Goal: Task Accomplishment & Management: Complete application form

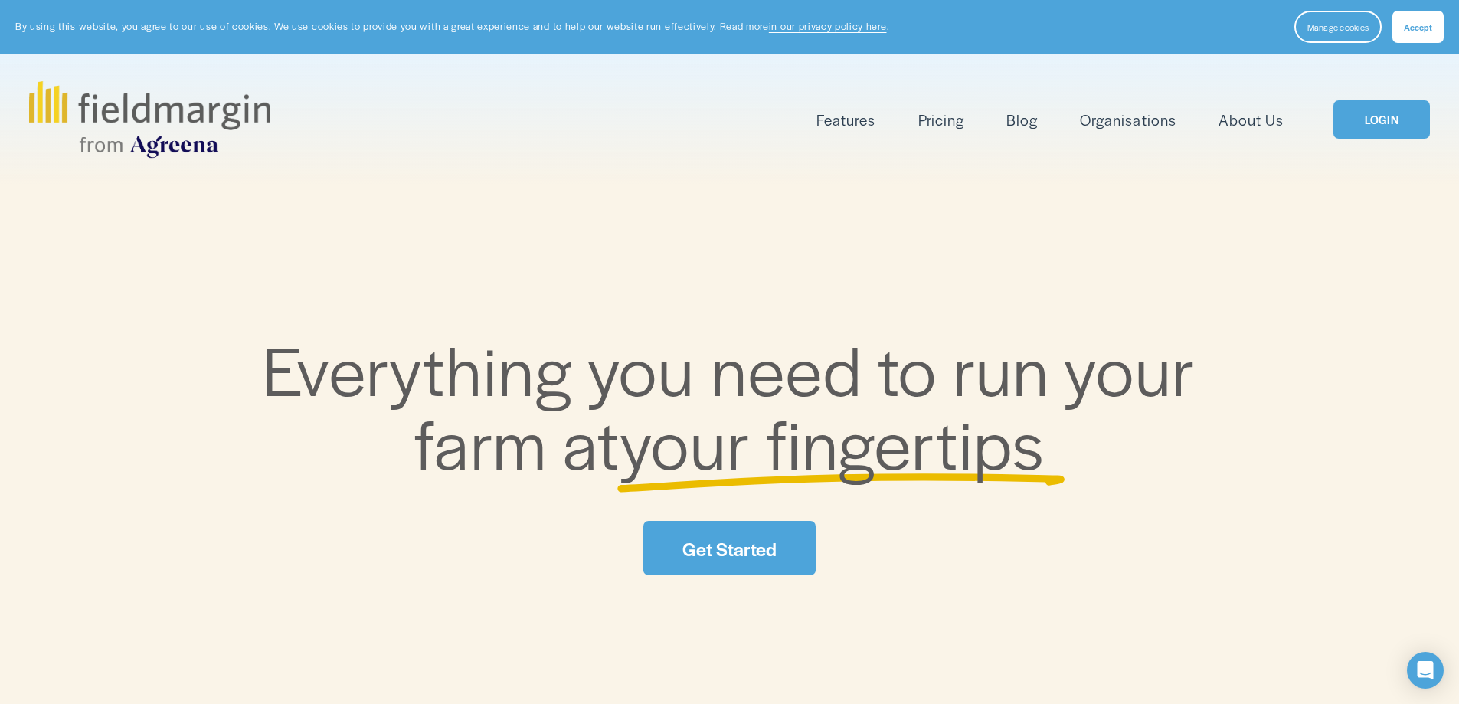
click at [1386, 112] on link "LOGIN" at bounding box center [1382, 119] width 97 height 39
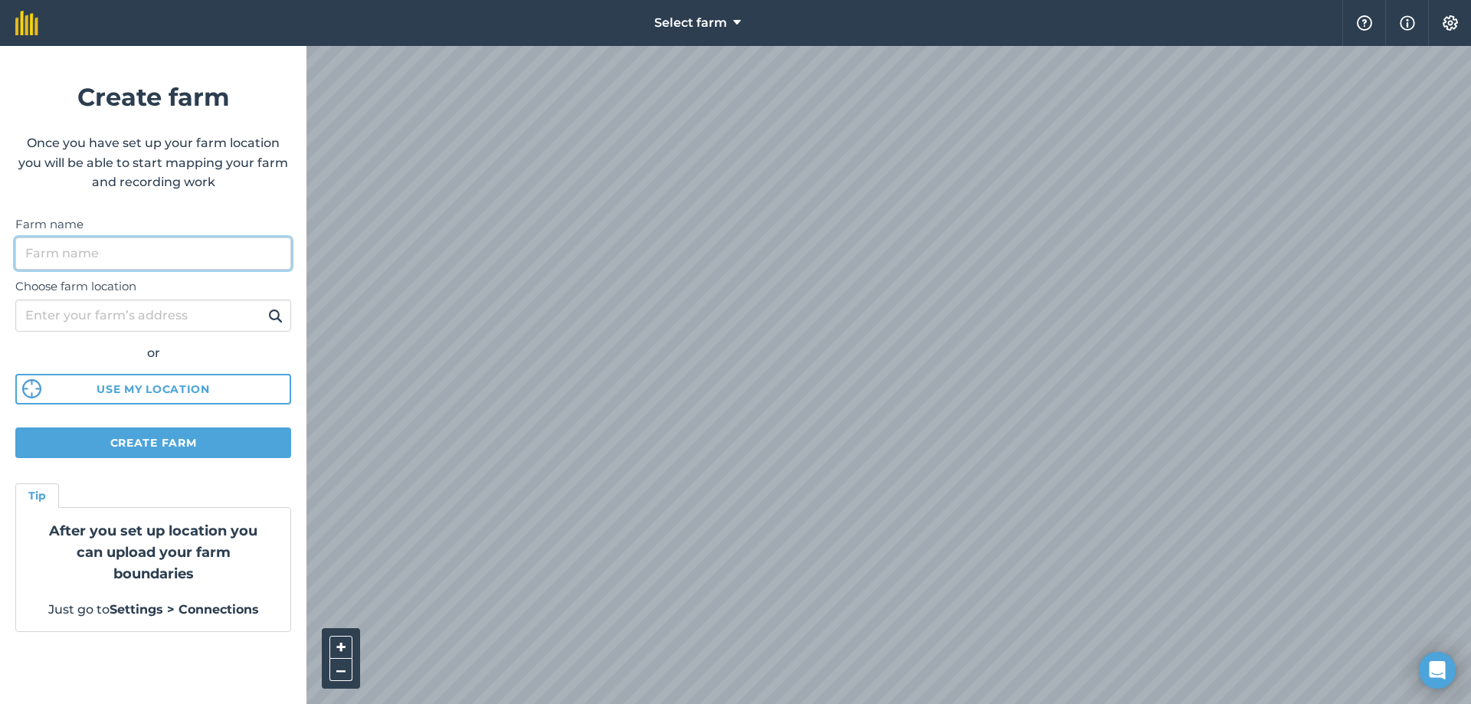
click at [280, 261] on input "Farm name" at bounding box center [153, 253] width 276 height 32
click at [247, 431] on button "Create farm" at bounding box center [153, 442] width 276 height 31
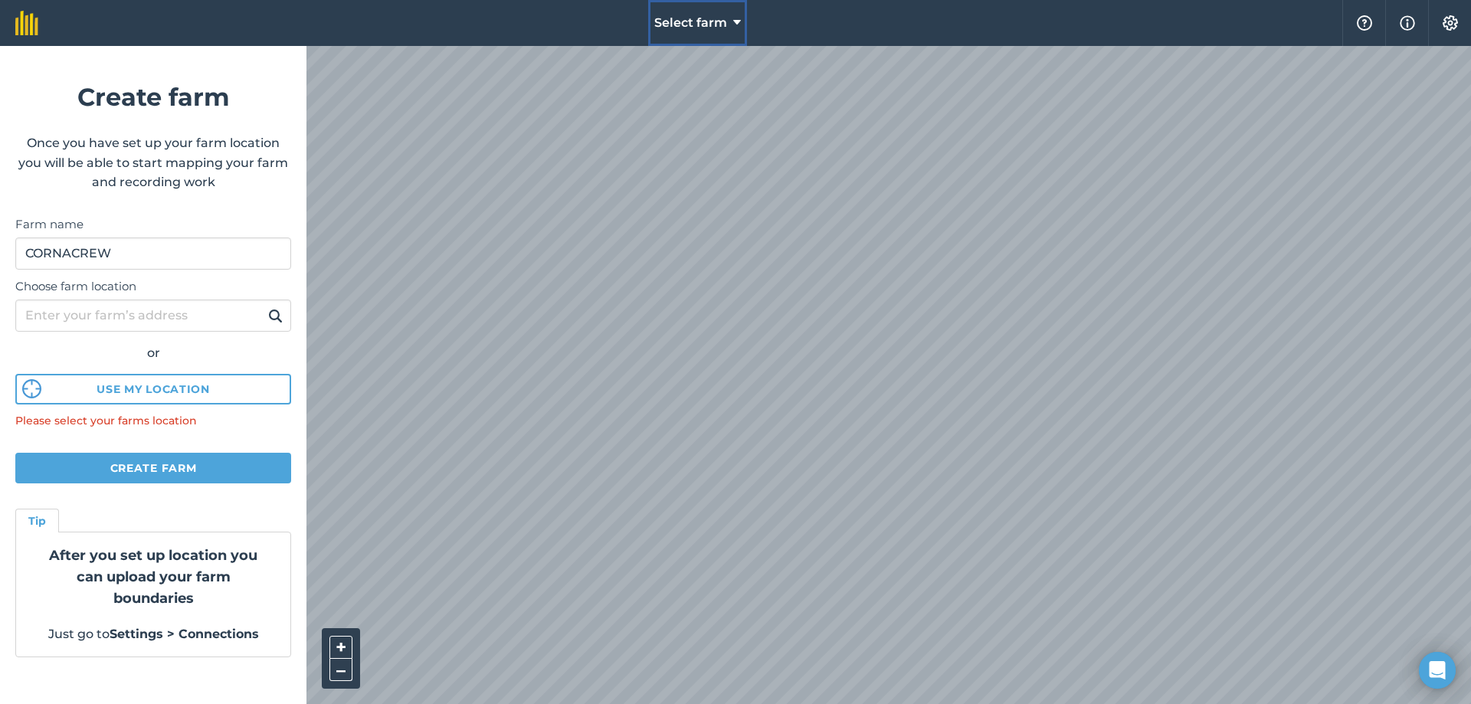
click at [707, 33] on button "Select farm" at bounding box center [697, 23] width 99 height 46
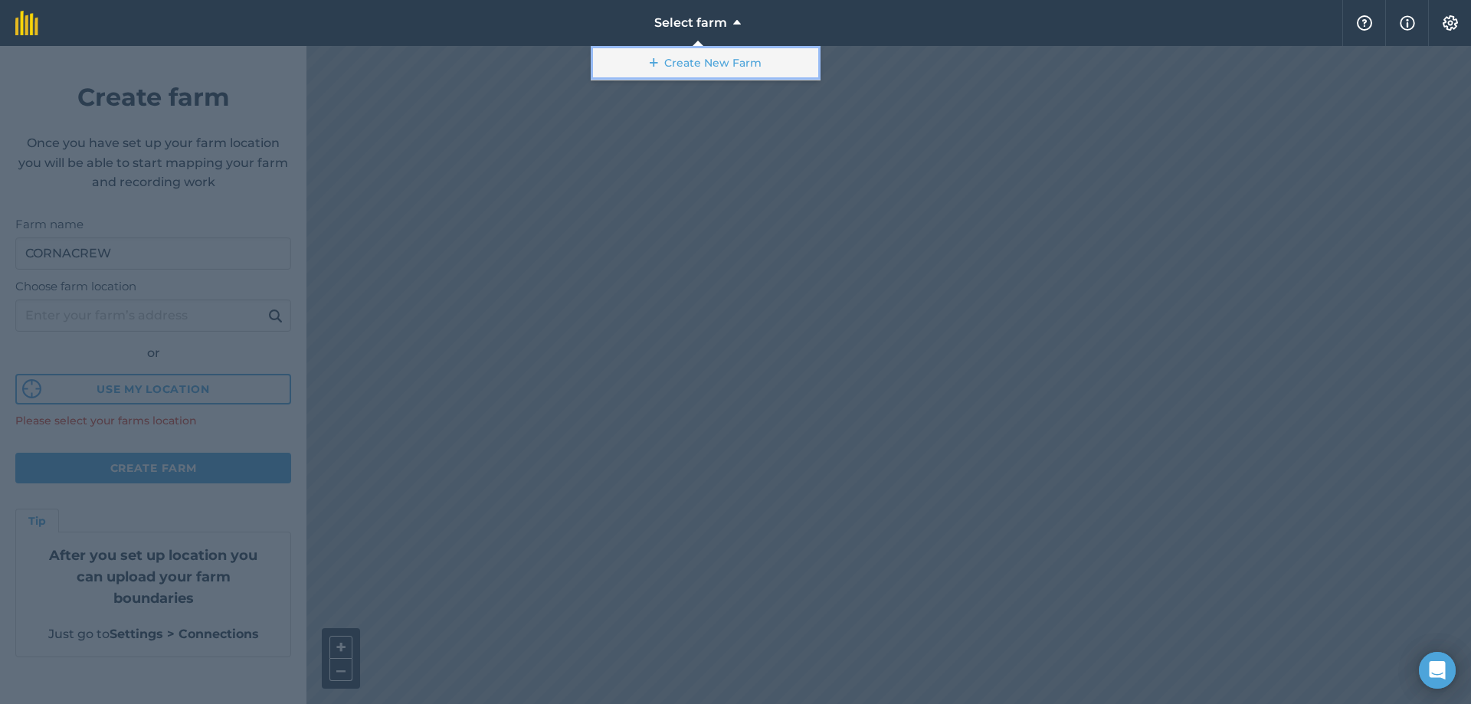
click at [705, 57] on link "Create New Farm" at bounding box center [706, 63] width 230 height 34
click at [684, 62] on link "Create New Farm" at bounding box center [706, 63] width 230 height 34
click at [663, 153] on div at bounding box center [735, 375] width 1471 height 658
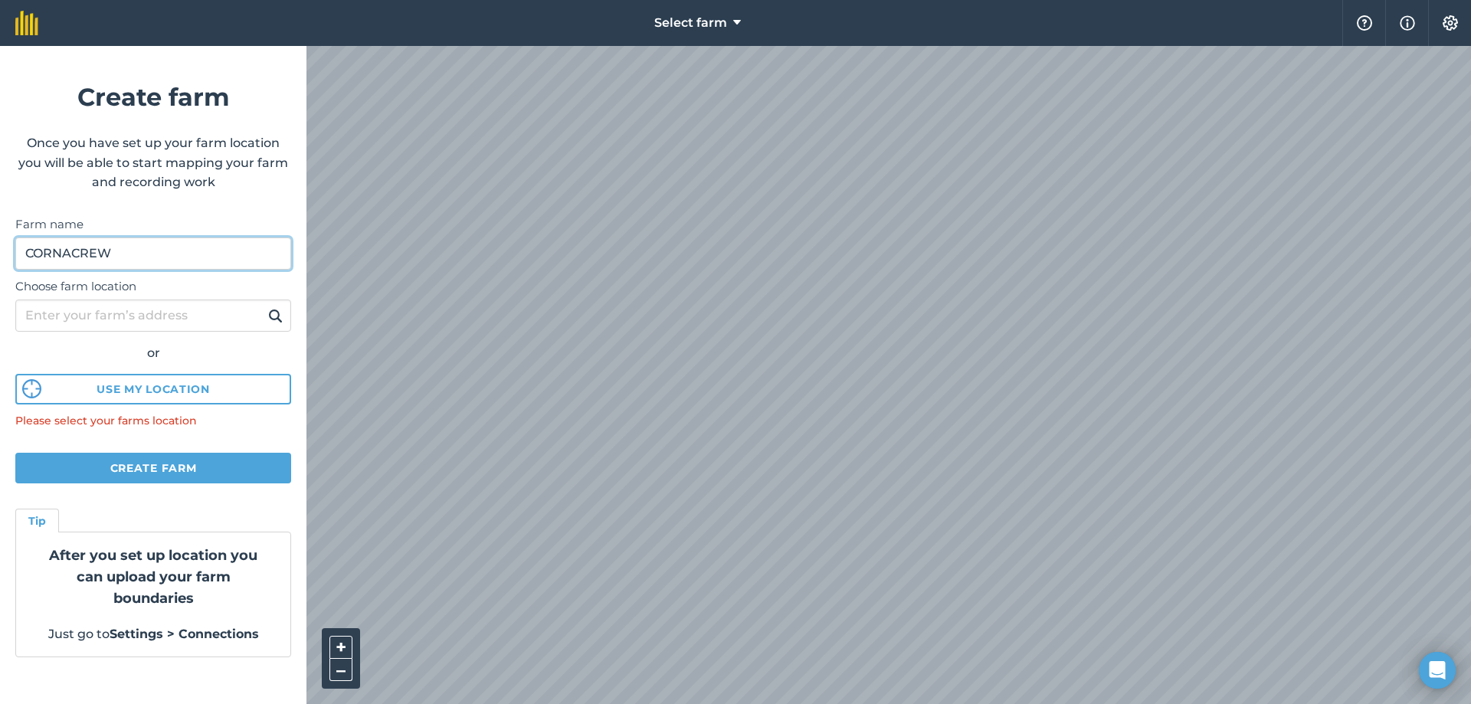
click at [185, 260] on input "CORNACREW" at bounding box center [153, 253] width 276 height 32
type input "C"
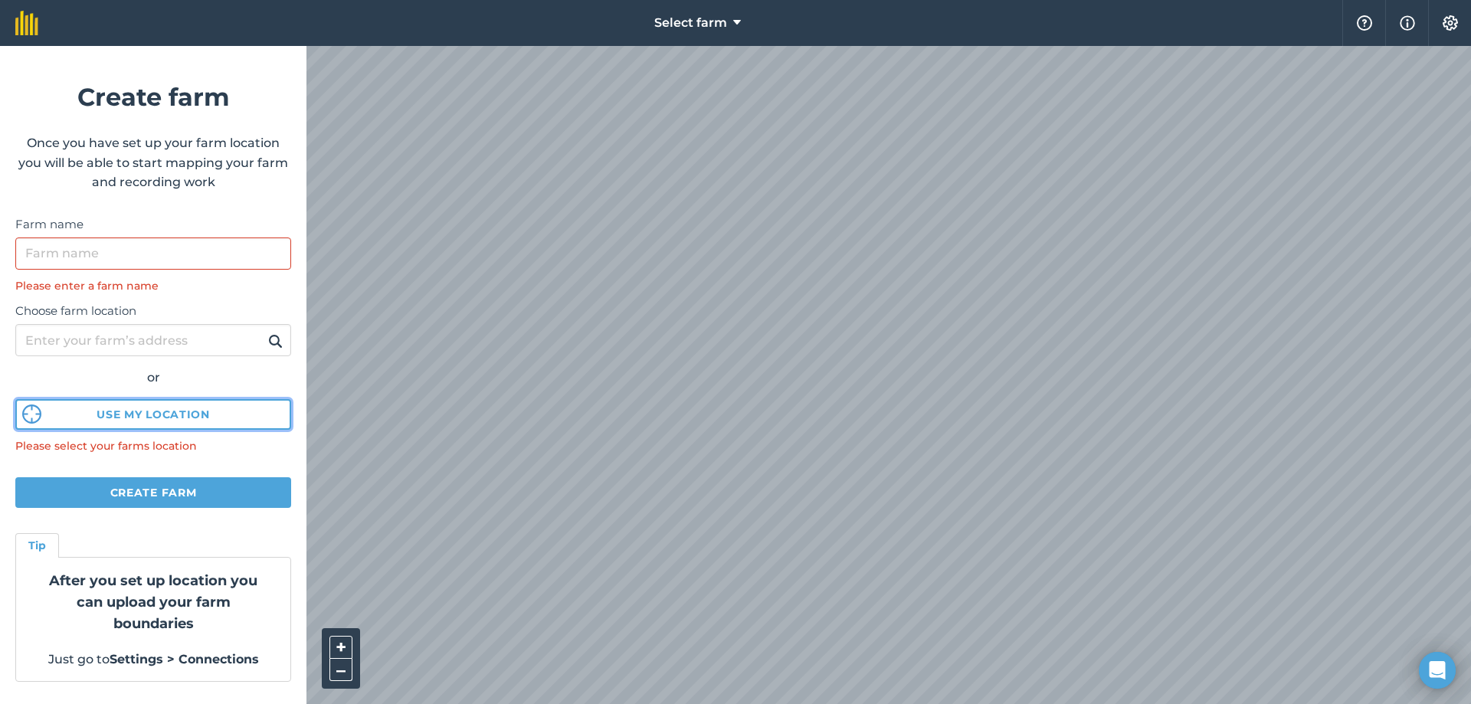
click at [170, 409] on button "Use my location" at bounding box center [153, 414] width 276 height 31
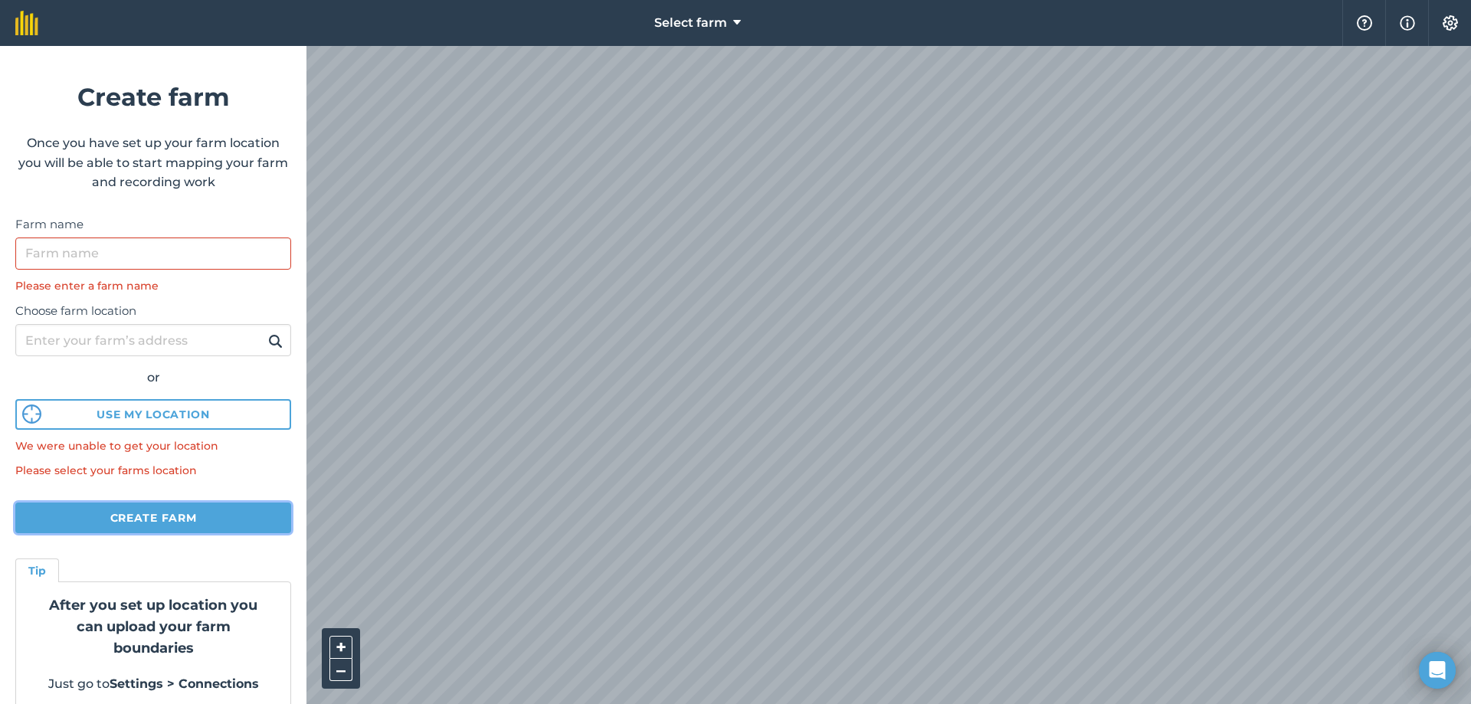
click at [178, 520] on button "Create farm" at bounding box center [153, 517] width 276 height 31
click at [719, 15] on span "Select farm" at bounding box center [690, 23] width 73 height 18
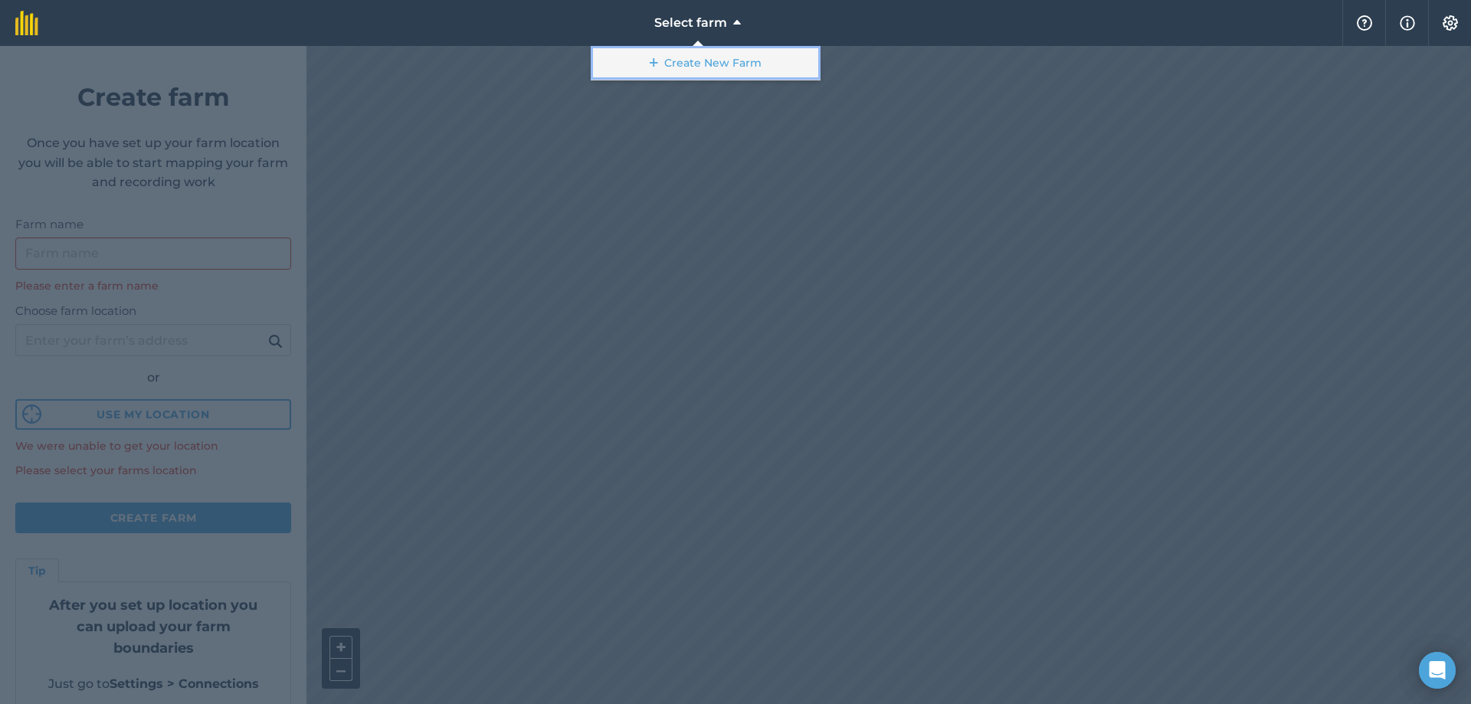
click at [697, 51] on link "Create New Farm" at bounding box center [706, 63] width 230 height 34
click at [695, 66] on link "Create New Farm" at bounding box center [706, 63] width 230 height 34
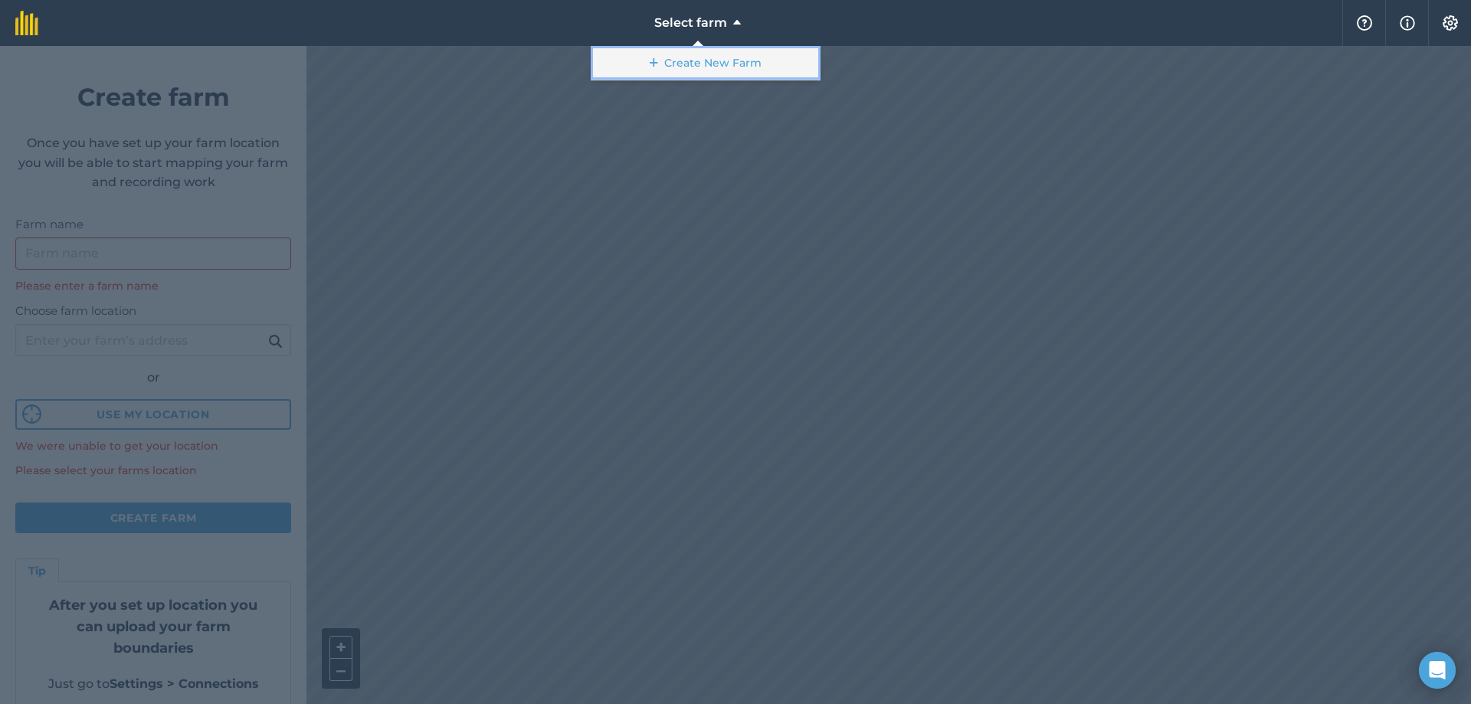
click at [695, 66] on link "Create New Farm" at bounding box center [706, 63] width 230 height 34
click at [361, 206] on div at bounding box center [735, 375] width 1471 height 658
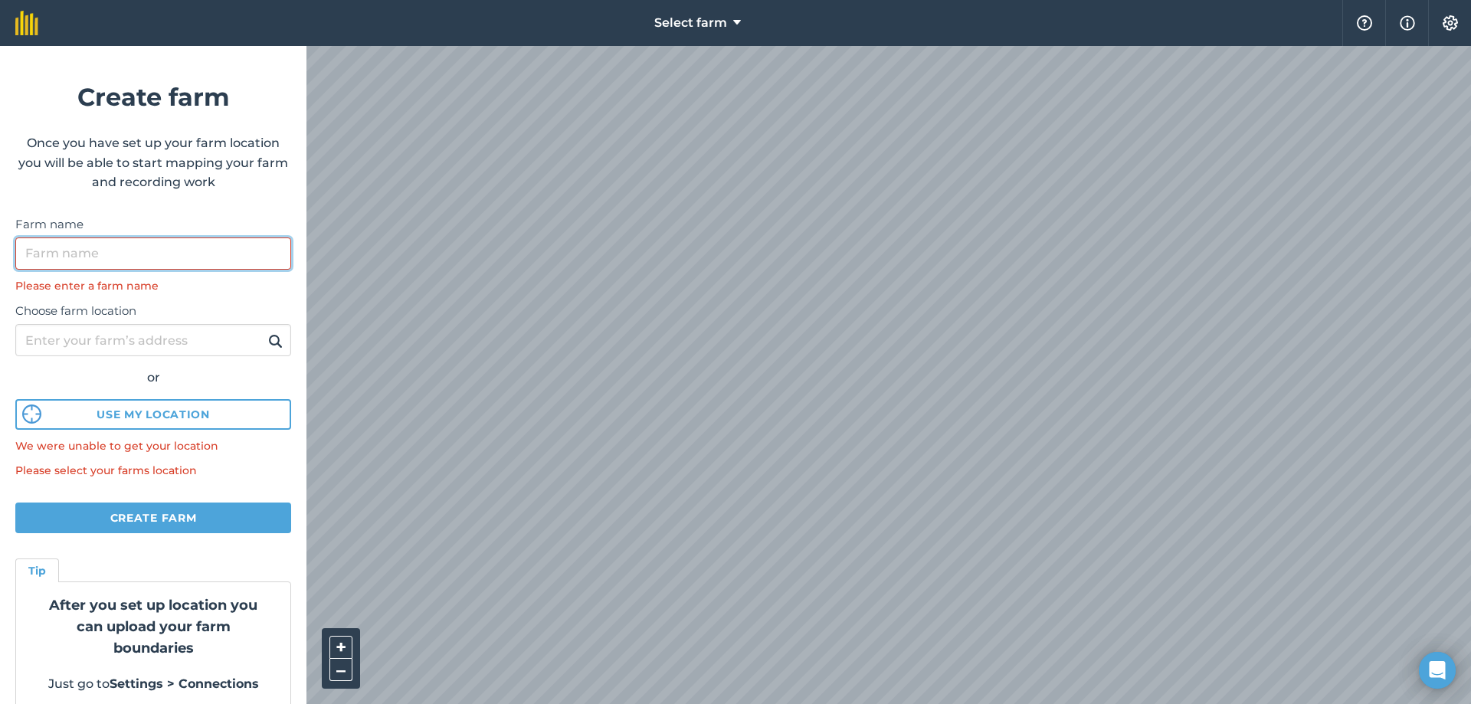
click at [63, 262] on input "Farm name" at bounding box center [153, 253] width 276 height 32
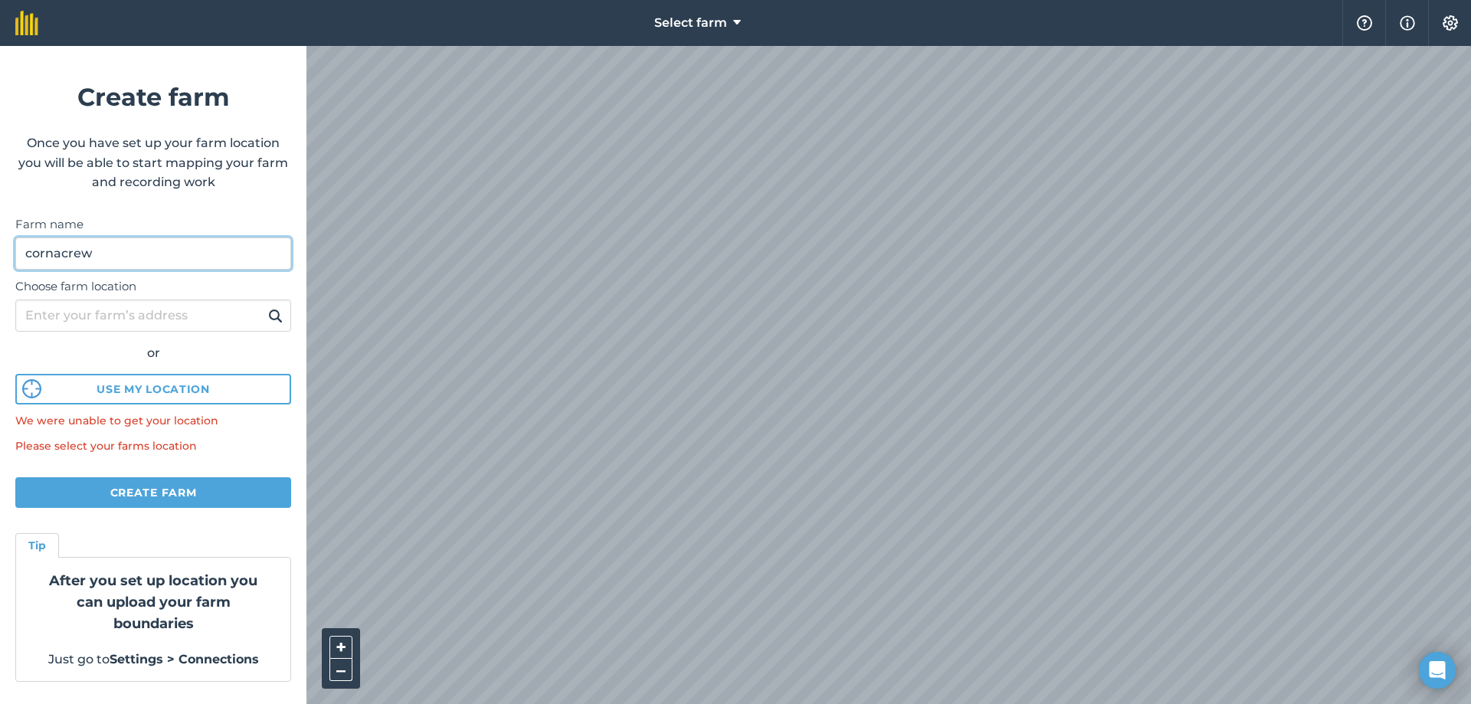
type input "cornacrew"
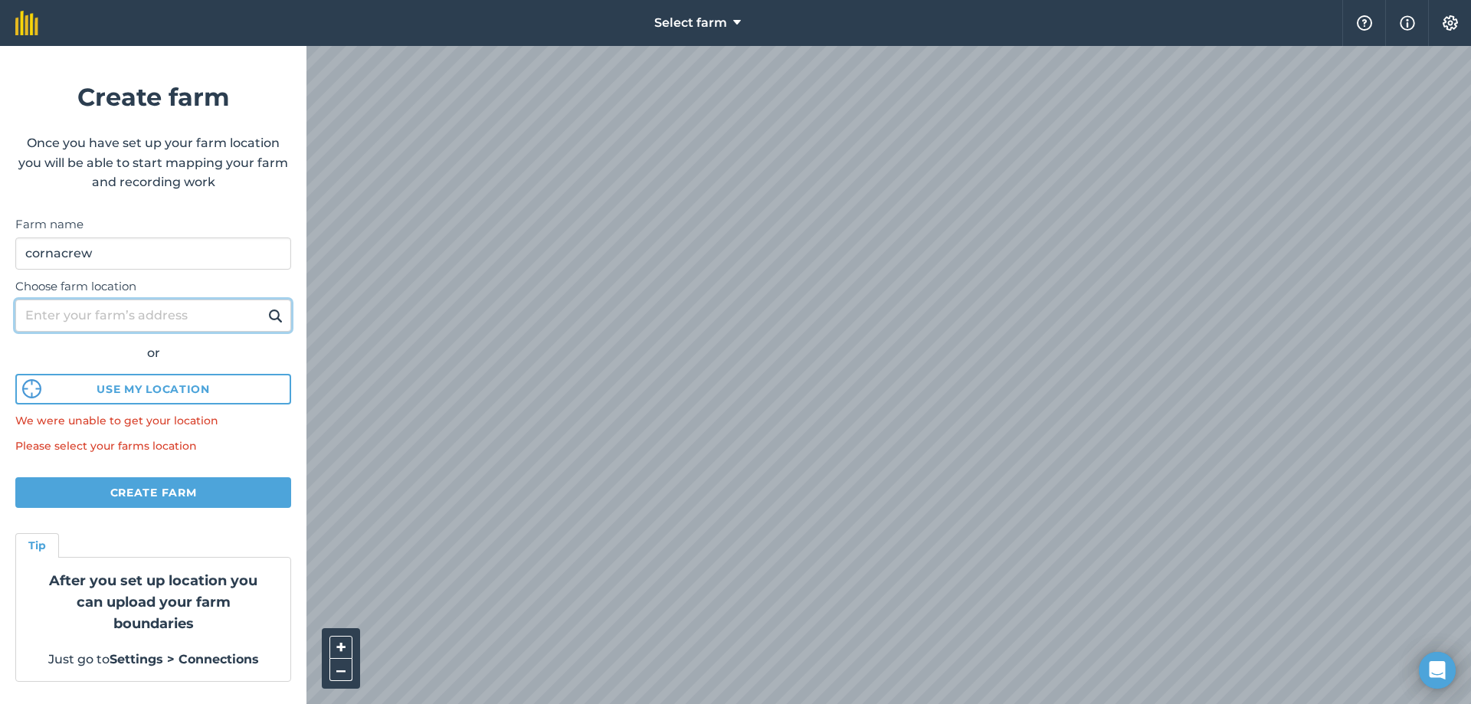
click at [154, 309] on input "Choose farm location" at bounding box center [153, 315] width 276 height 32
type input "mullerg road armagh"
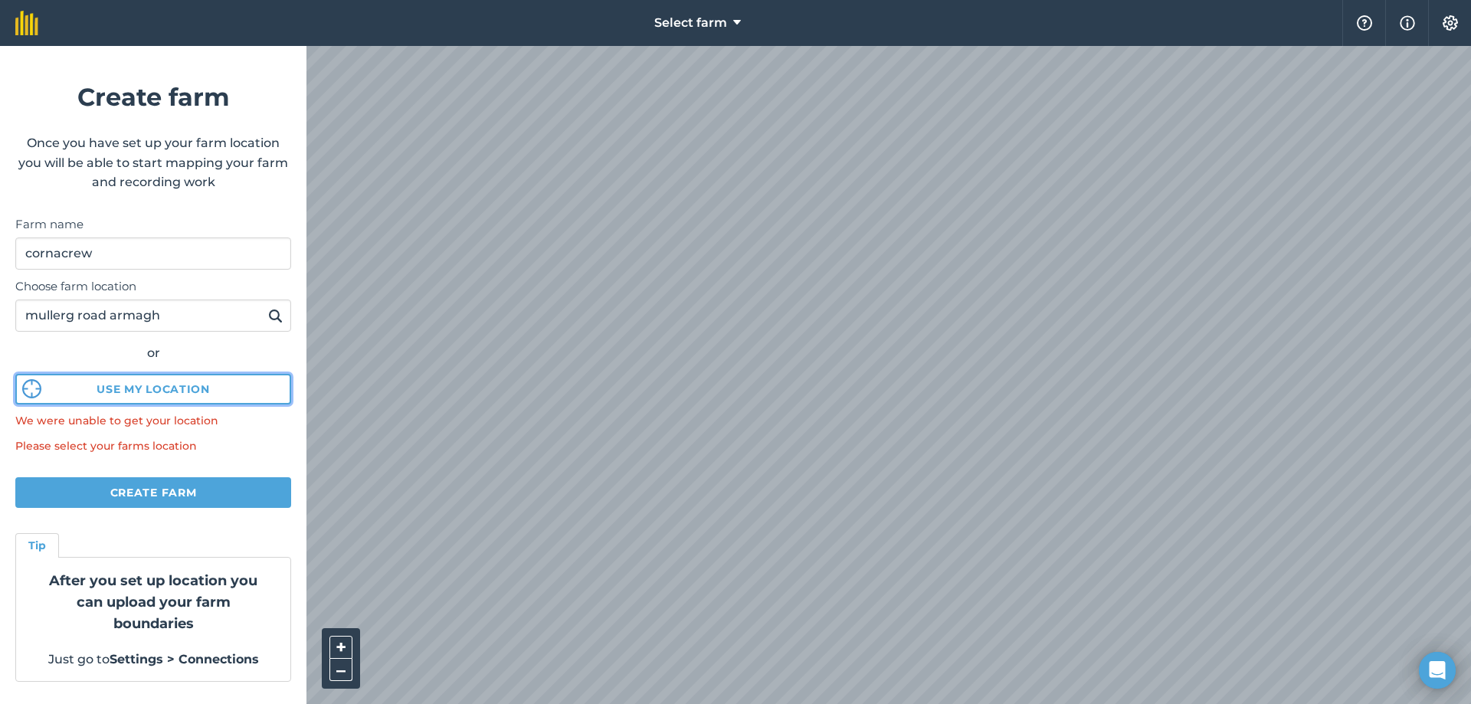
click at [150, 388] on button "Use my location" at bounding box center [153, 389] width 276 height 31
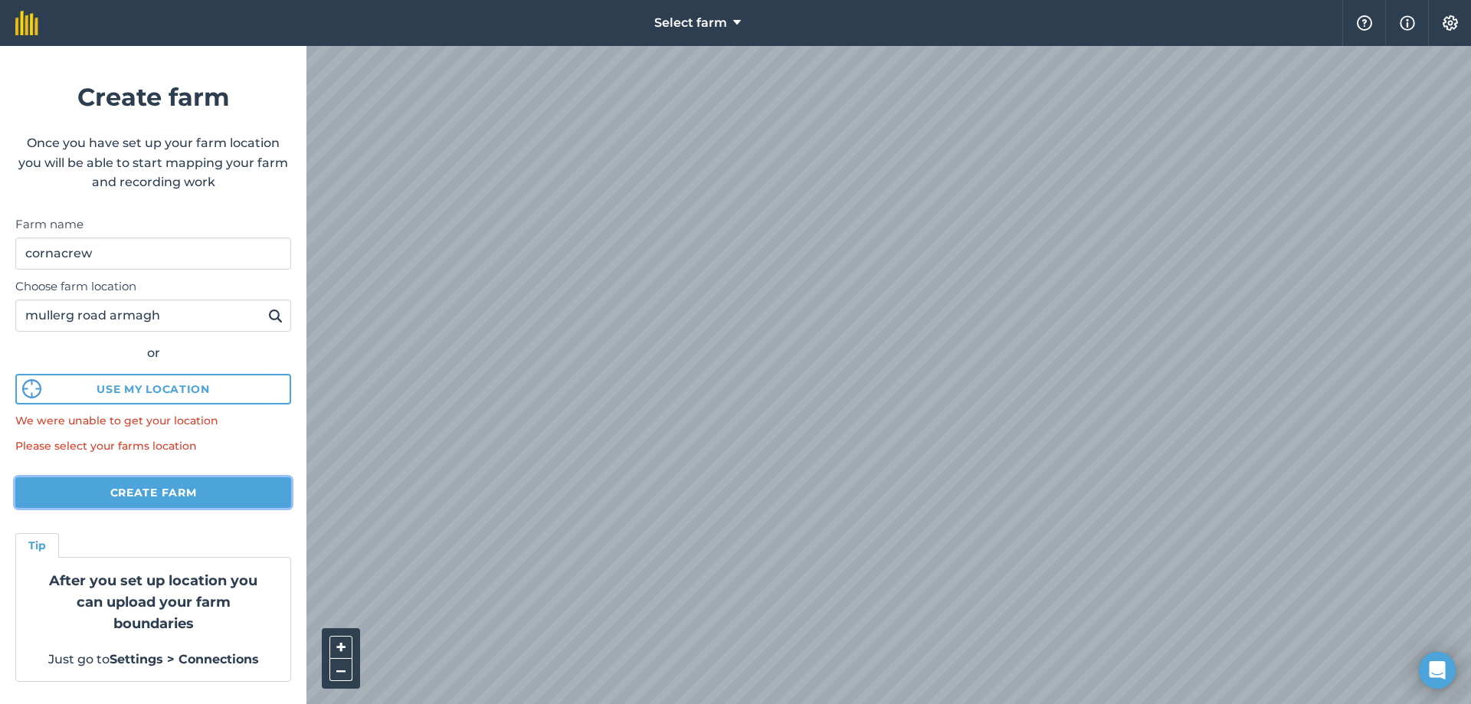
click at [133, 495] on button "Create farm" at bounding box center [153, 492] width 276 height 31
click at [127, 492] on button "Create farm" at bounding box center [153, 492] width 276 height 31
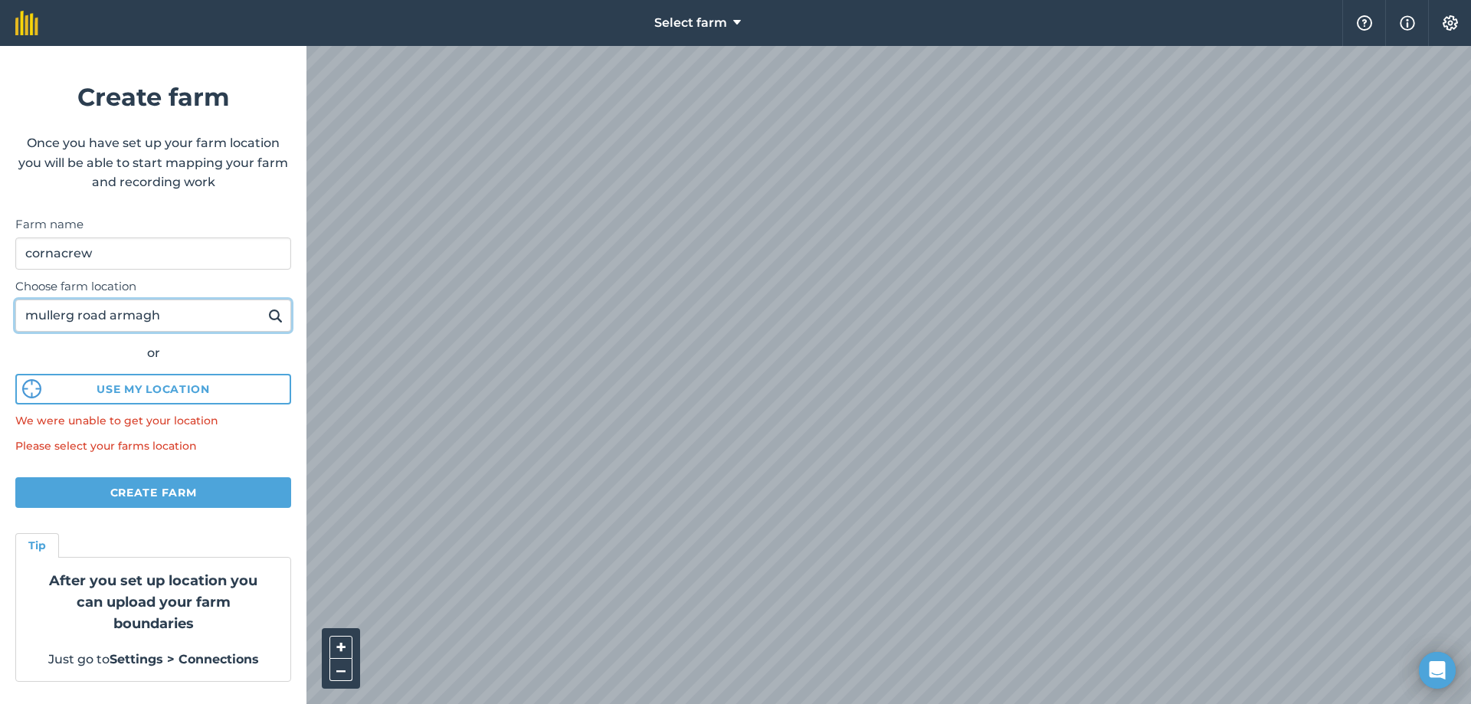
drag, startPoint x: 177, startPoint y: 310, endPoint x: 7, endPoint y: 312, distance: 170.0
click at [7, 312] on form "Create farm Once you have set up your farm location you will be able to start m…" at bounding box center [153, 375] width 306 height 658
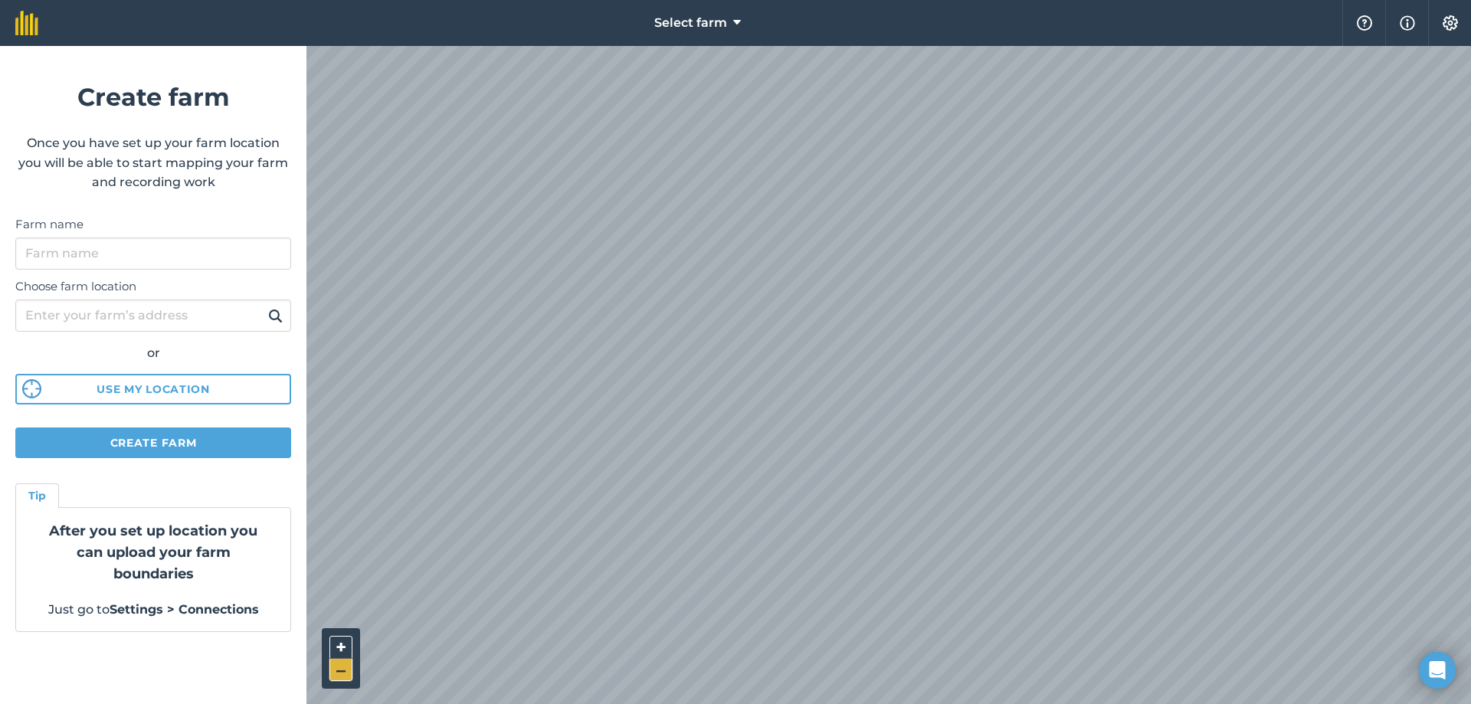
click at [351, 669] on div "+ –" at bounding box center [888, 375] width 1164 height 658
click at [227, 236] on div "Farm name" at bounding box center [153, 242] width 276 height 54
click at [227, 250] on input "Farm name" at bounding box center [153, 253] width 276 height 32
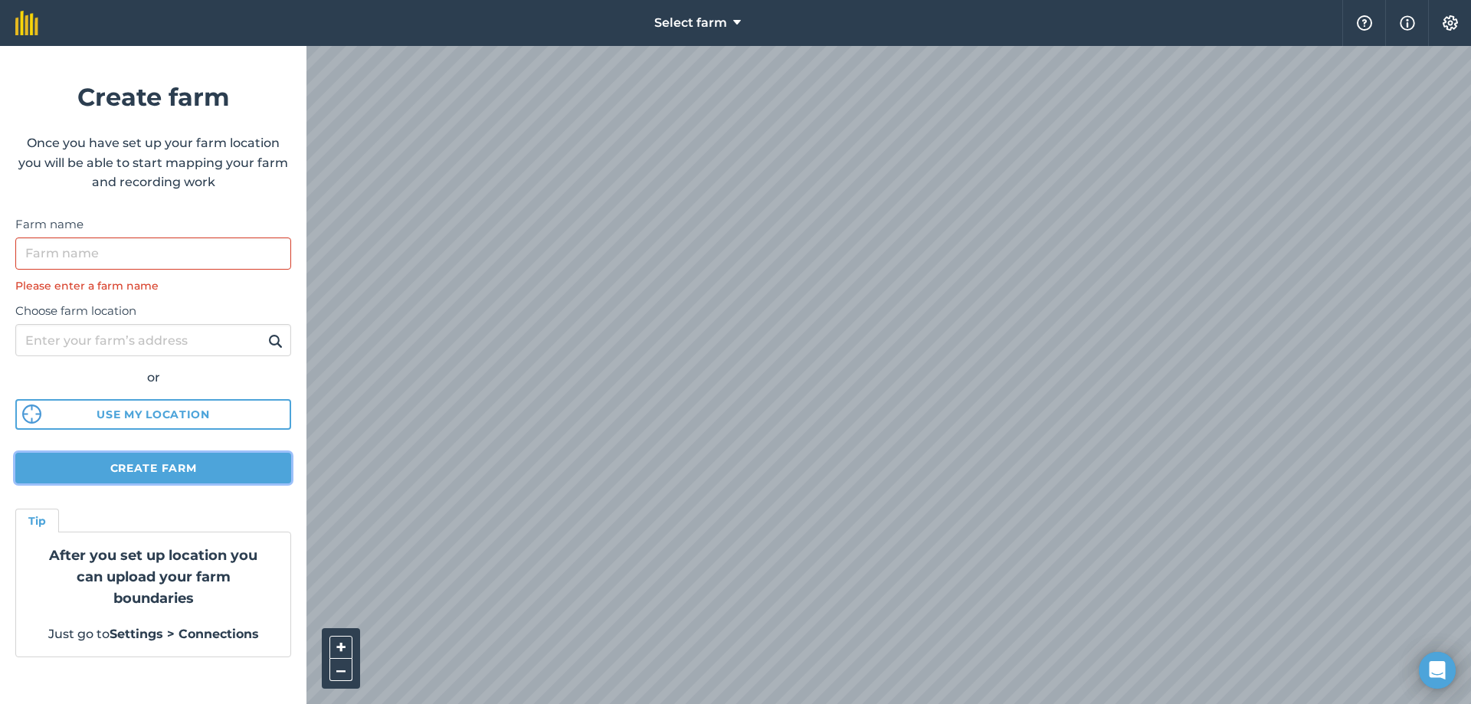
click at [208, 451] on form "Create farm Once you have set up your farm location you will be able to start m…" at bounding box center [153, 375] width 306 height 658
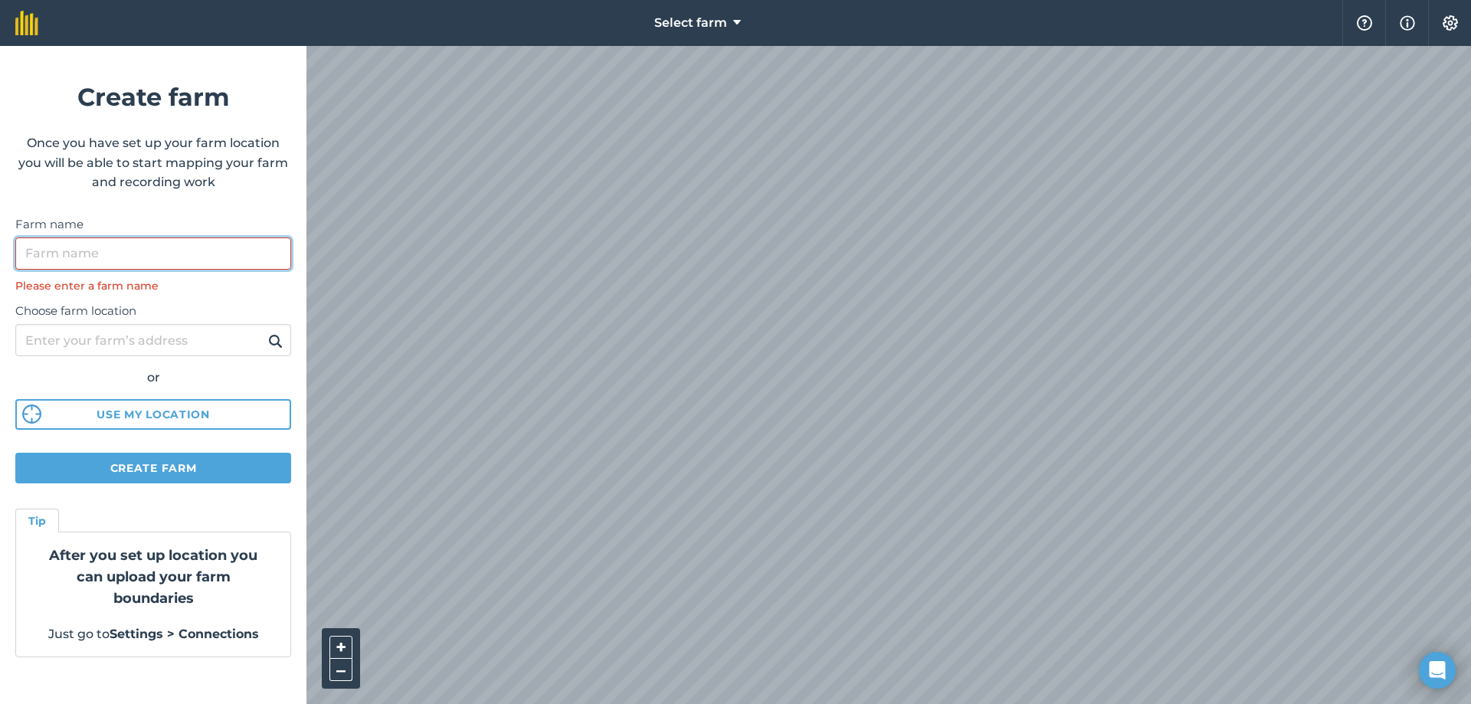
click at [142, 248] on input "Farm name" at bounding box center [153, 253] width 276 height 32
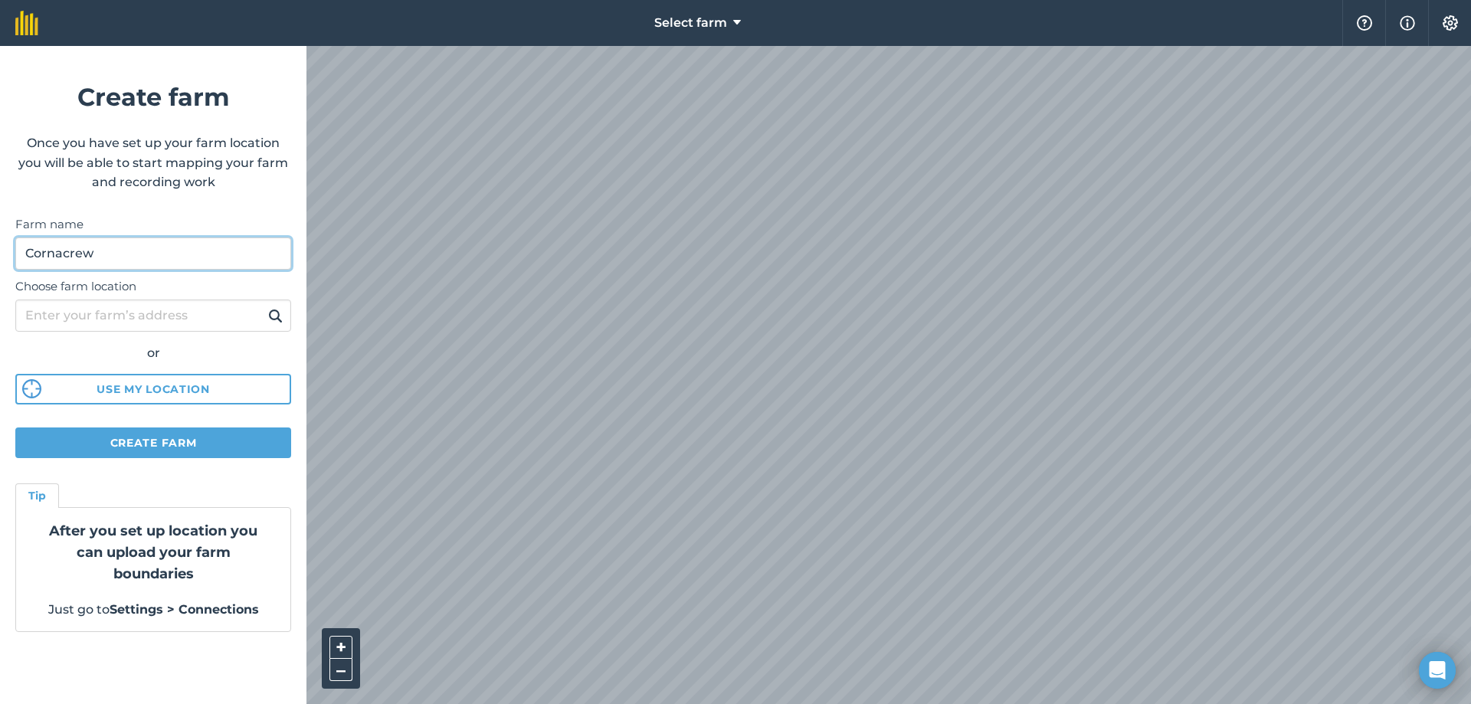
type input "Cornacrew"
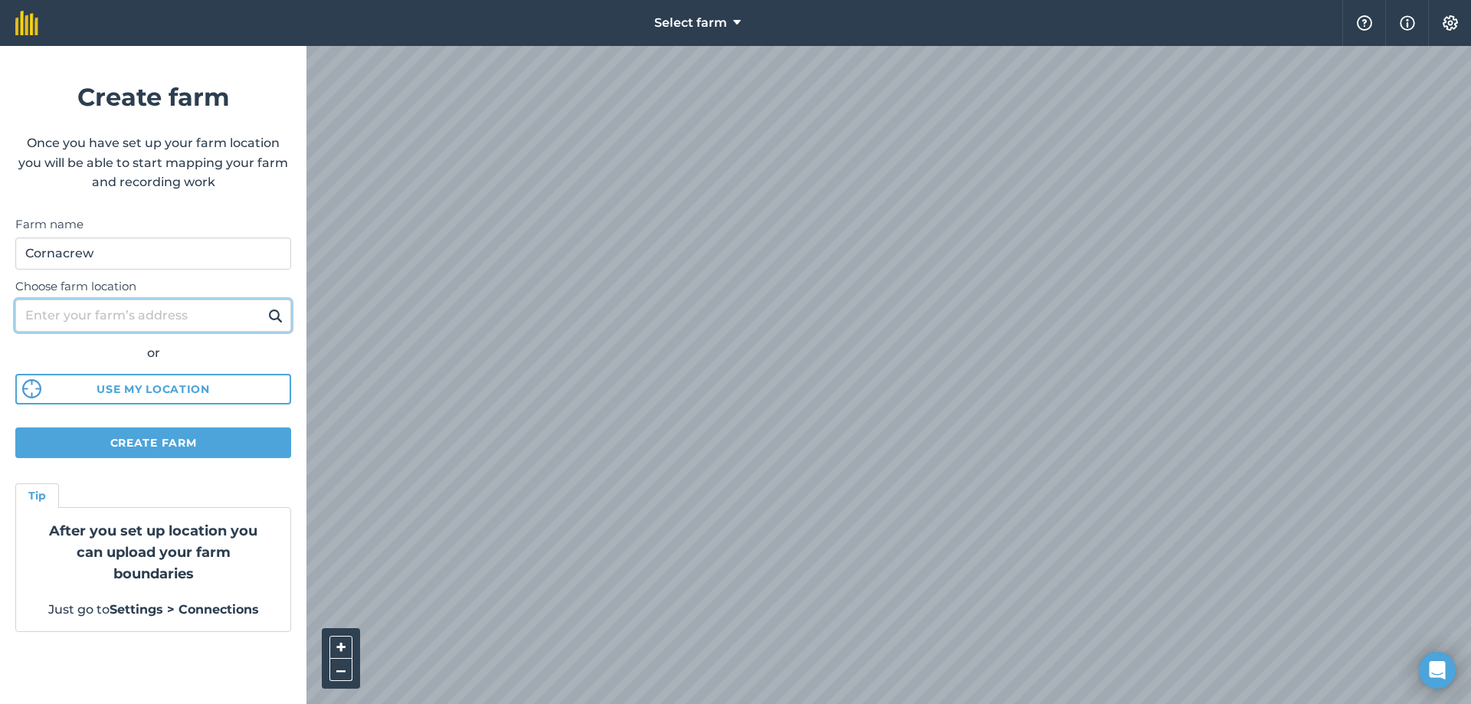
click at [96, 324] on input "Choose farm location" at bounding box center [153, 315] width 276 height 32
click at [263, 306] on button at bounding box center [275, 316] width 24 height 20
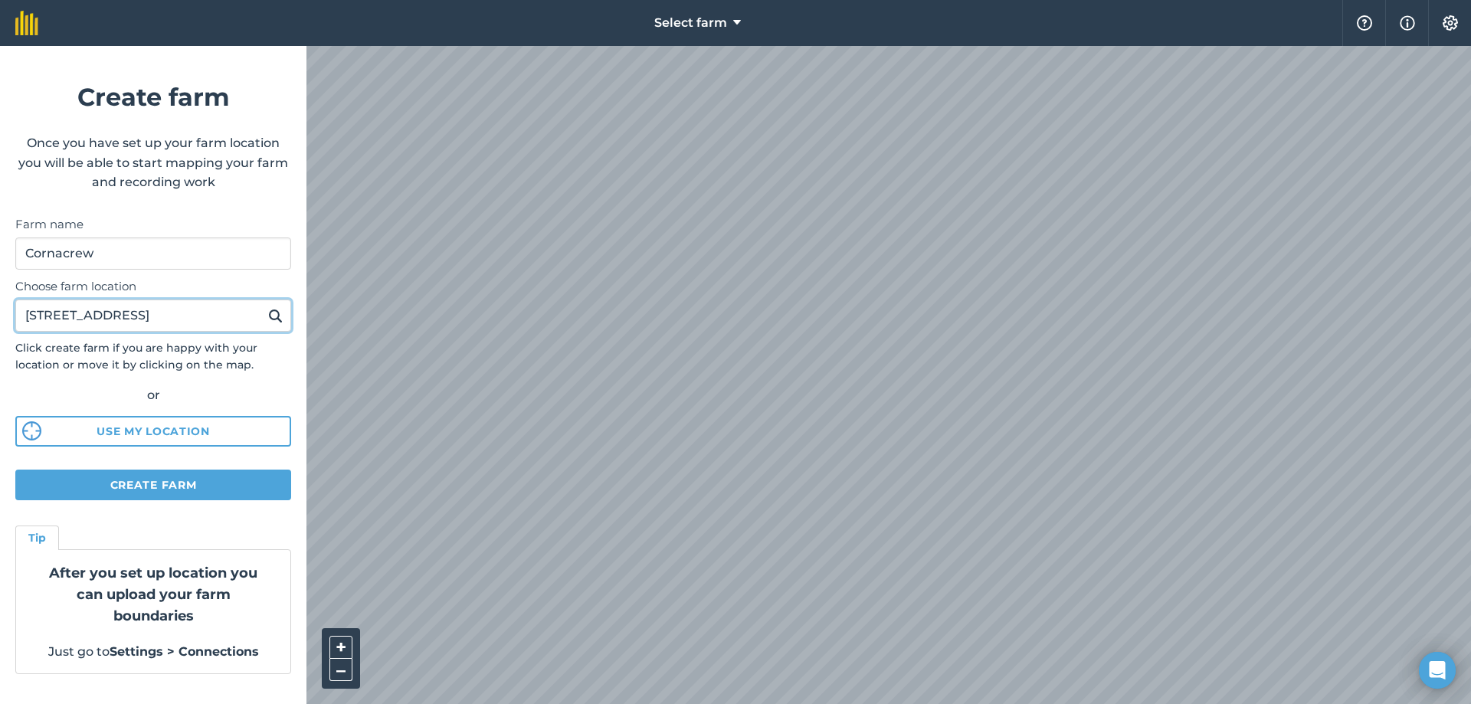
click at [263, 306] on button at bounding box center [275, 316] width 24 height 20
type input "2"
type input "3"
click at [263, 306] on button at bounding box center [275, 316] width 24 height 20
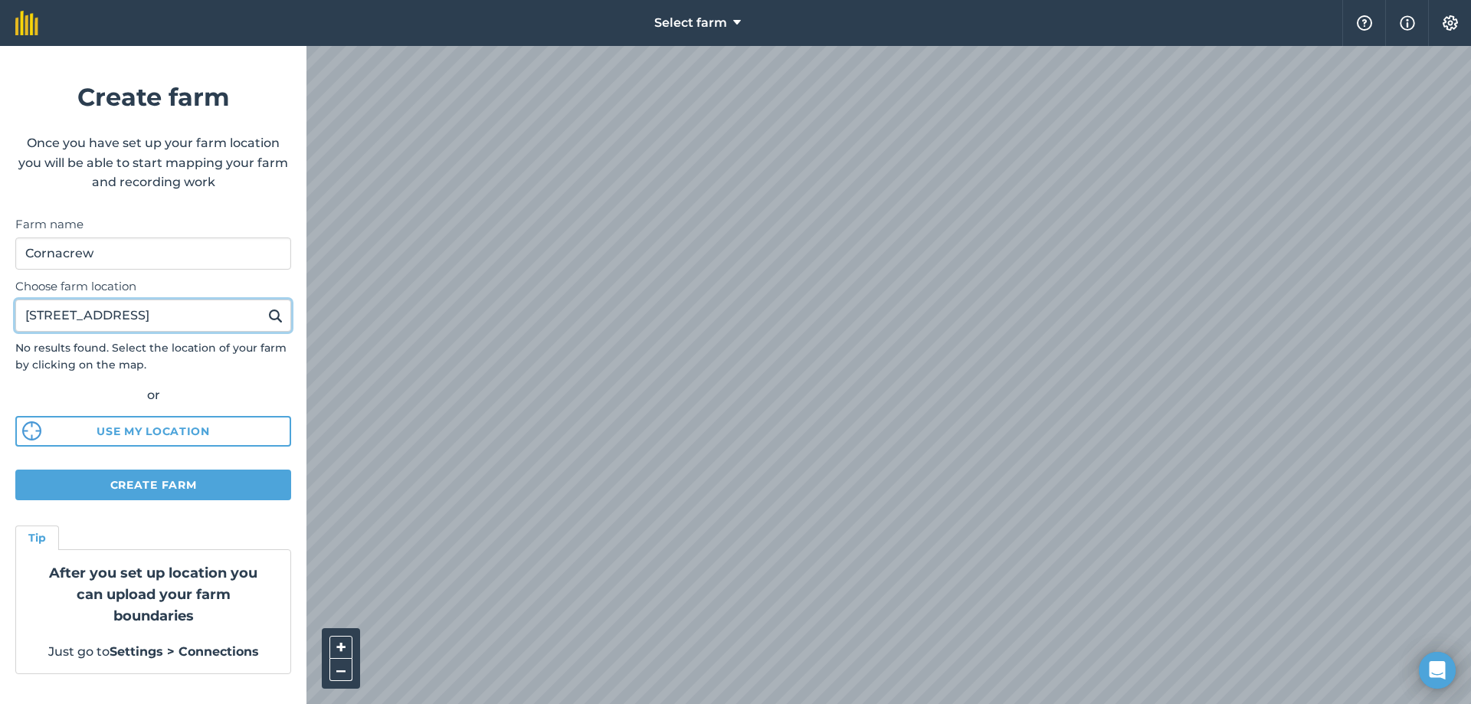
click at [263, 306] on button at bounding box center [275, 316] width 24 height 20
click at [28, 316] on input "16 mullerg road" at bounding box center [153, 315] width 276 height 32
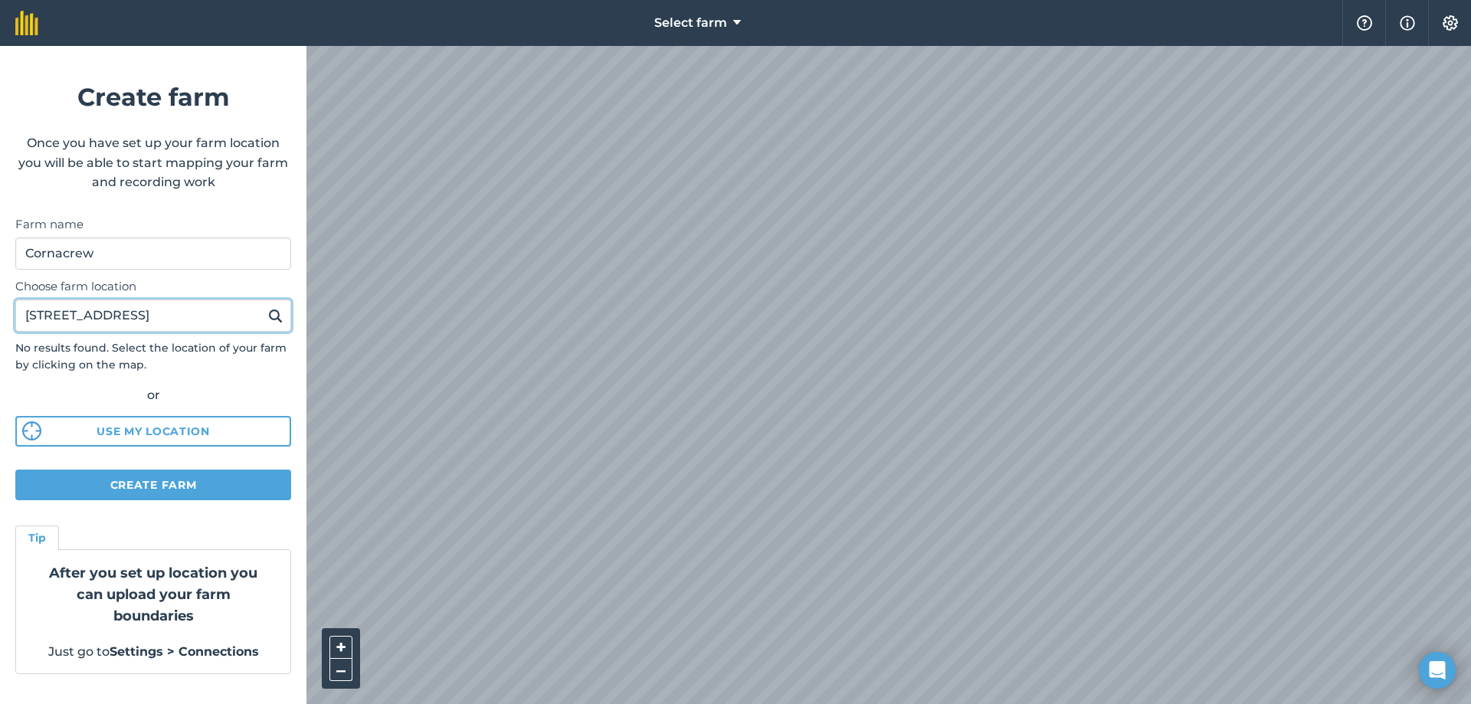
type input "6 mullerg road"
click at [263, 306] on button at bounding box center [275, 316] width 24 height 20
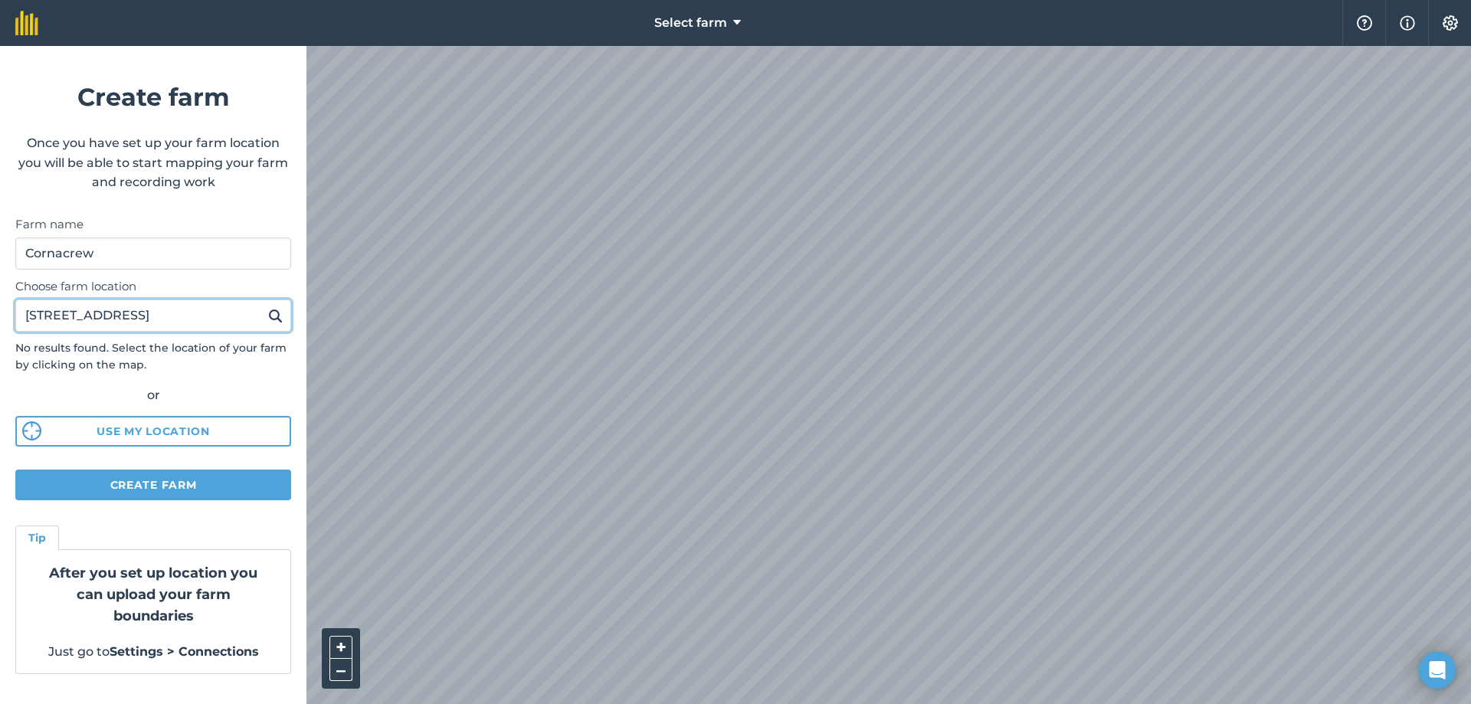
click at [263, 306] on button at bounding box center [275, 316] width 24 height 20
click at [270, 319] on img at bounding box center [275, 315] width 15 height 18
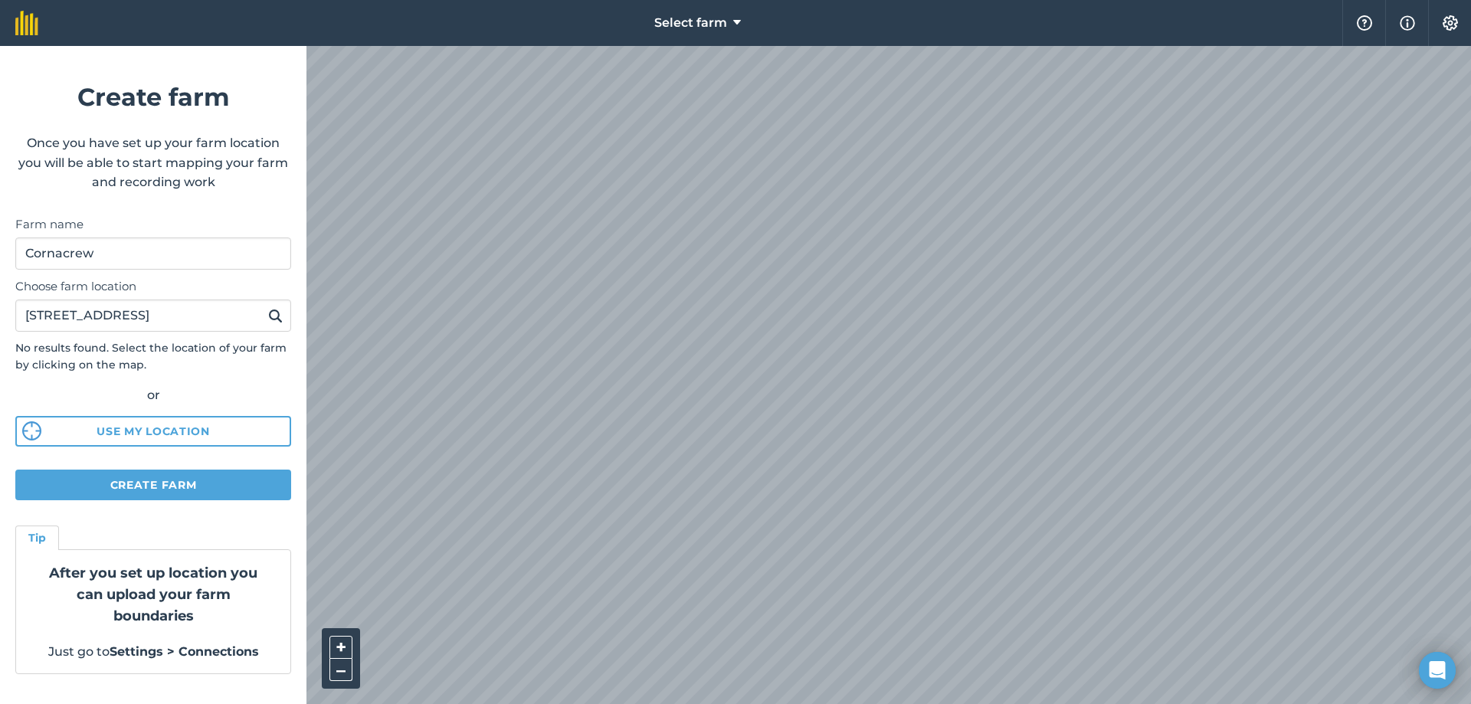
click at [270, 319] on img at bounding box center [275, 315] width 15 height 18
click at [280, 322] on img at bounding box center [275, 315] width 15 height 18
click at [273, 313] on img at bounding box center [275, 315] width 15 height 18
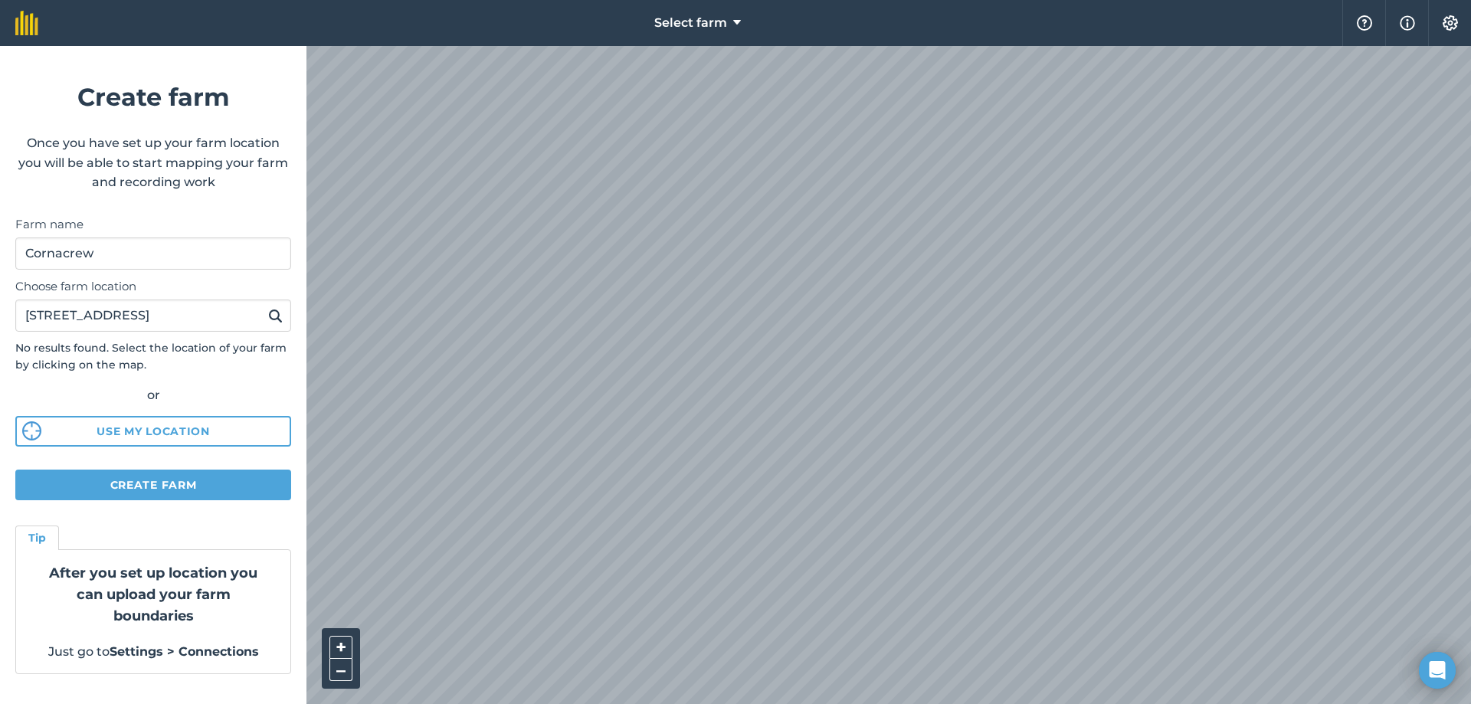
click at [273, 313] on img at bounding box center [275, 315] width 15 height 18
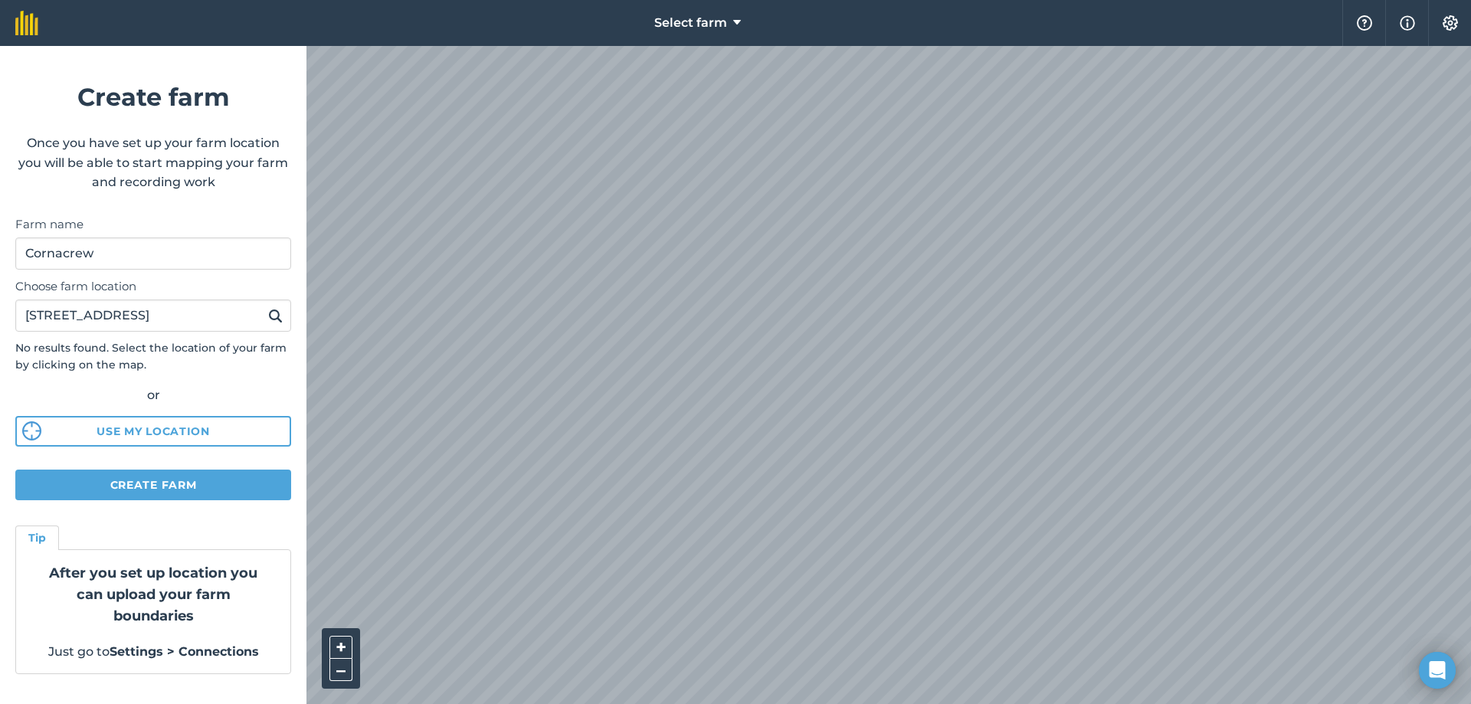
click at [273, 313] on img at bounding box center [275, 315] width 15 height 18
